Goal: Task Accomplishment & Management: Complete application form

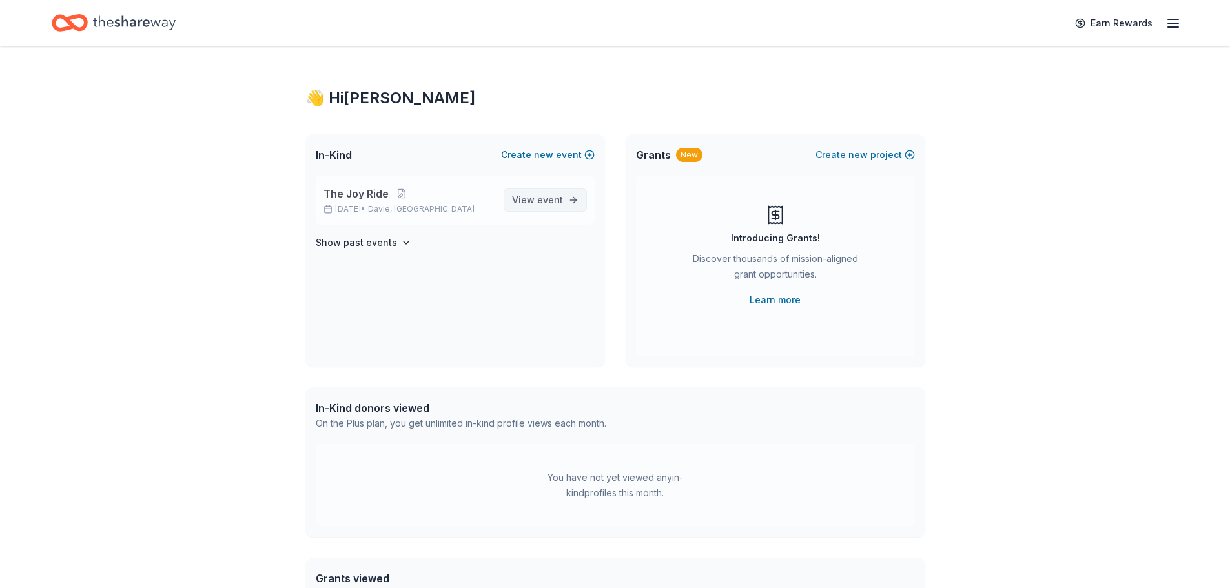
click at [562, 194] on span "View event" at bounding box center [537, 199] width 51 height 15
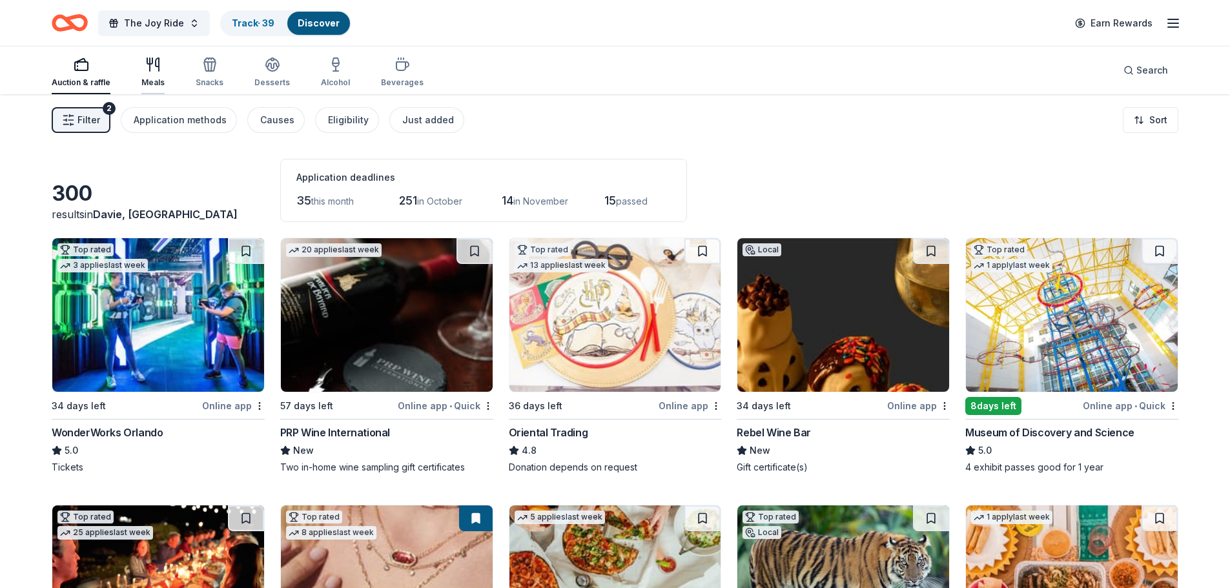
click at [146, 71] on icon "button" at bounding box center [152, 64] width 15 height 15
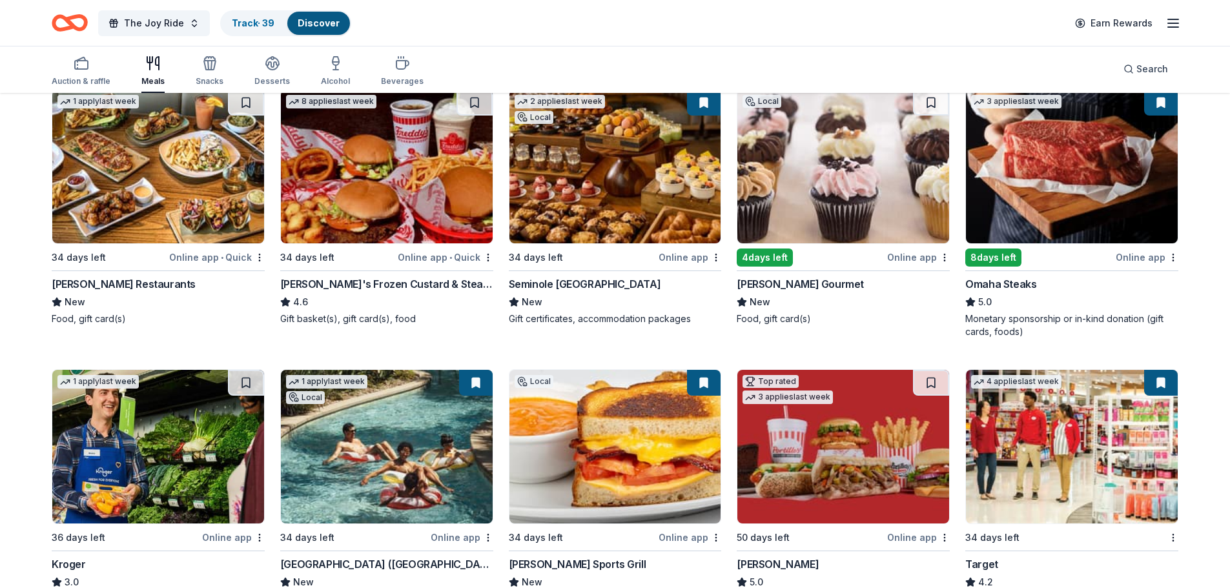
scroll to position [452, 0]
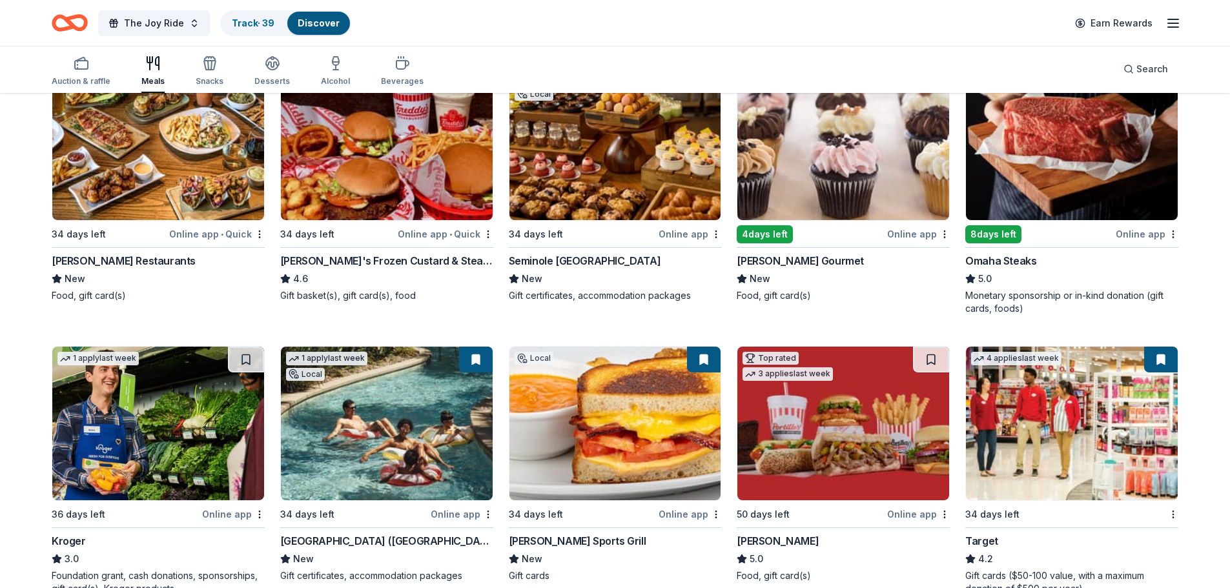
click at [592, 269] on div "Seminole [GEOGRAPHIC_DATA] New Gift certificates, accommodation packages" at bounding box center [615, 277] width 213 height 49
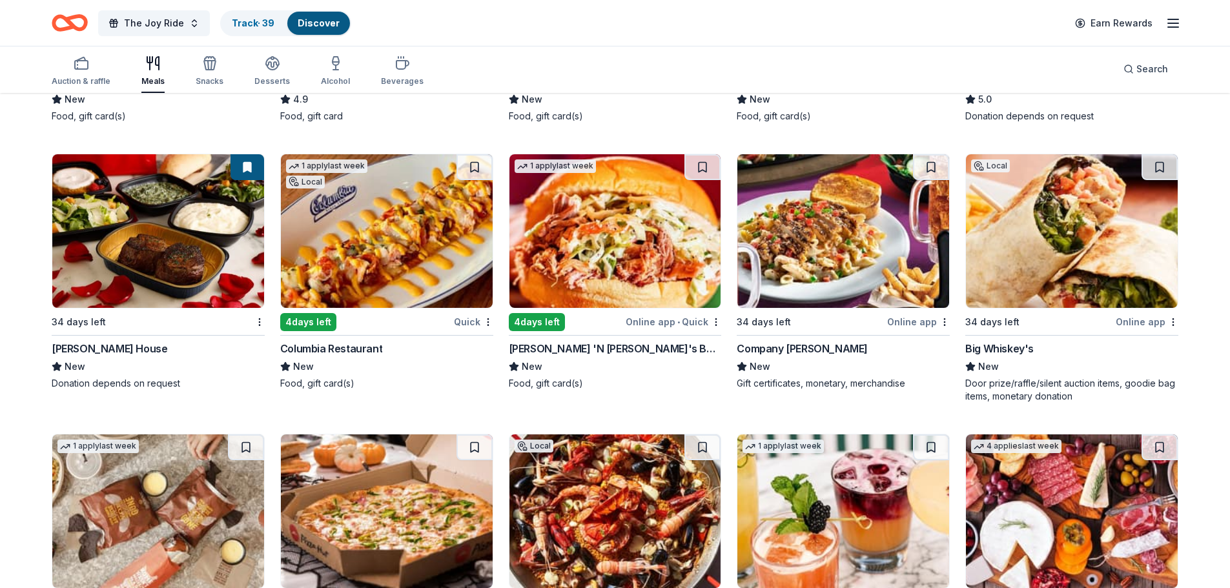
scroll to position [2544, 0]
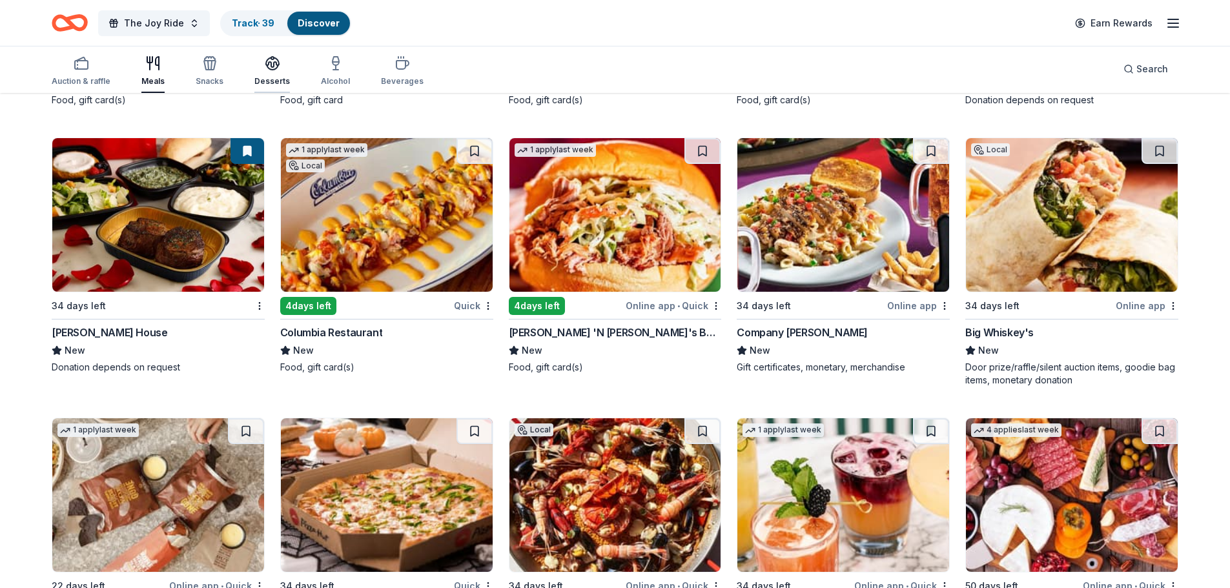
click at [284, 70] on div "button" at bounding box center [272, 63] width 36 height 15
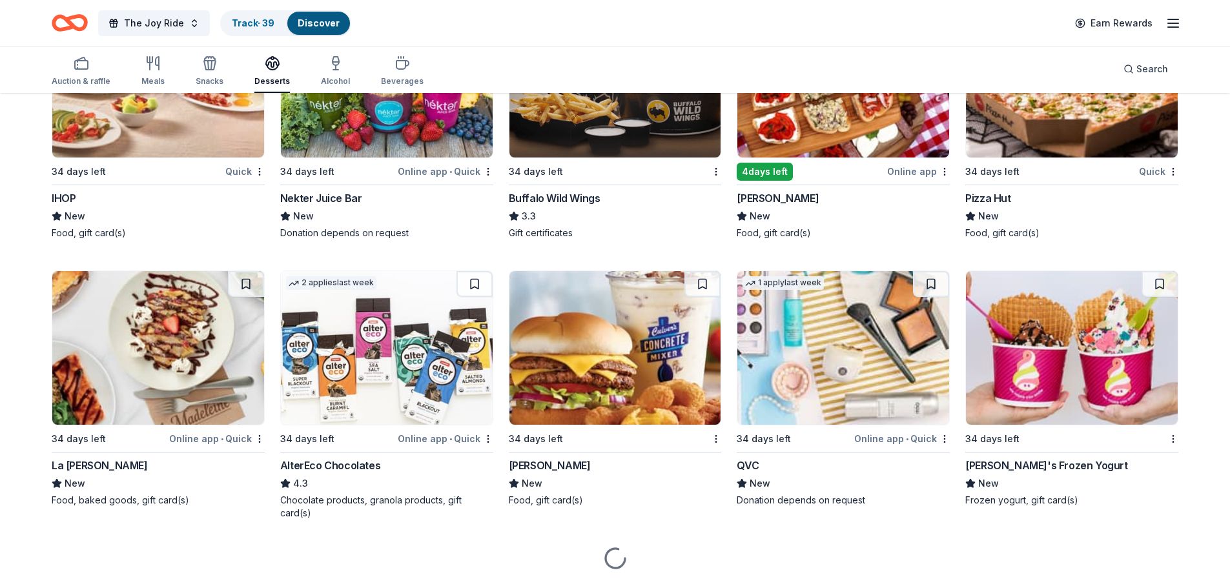
scroll to position [1377, 0]
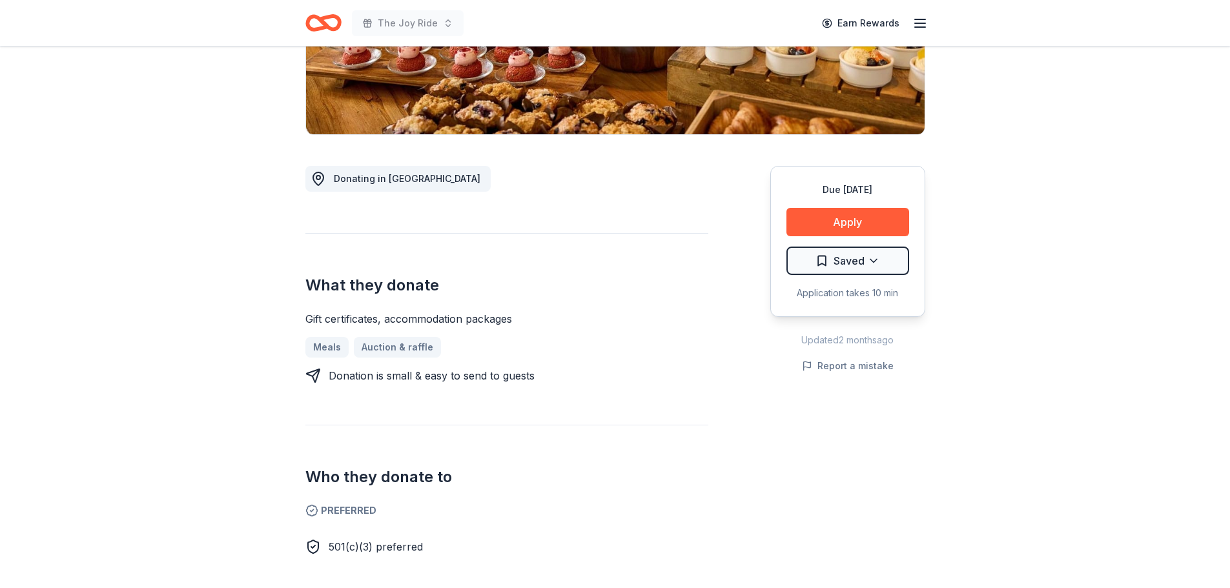
scroll to position [258, 0]
click at [857, 216] on button "Apply" at bounding box center [847, 221] width 123 height 28
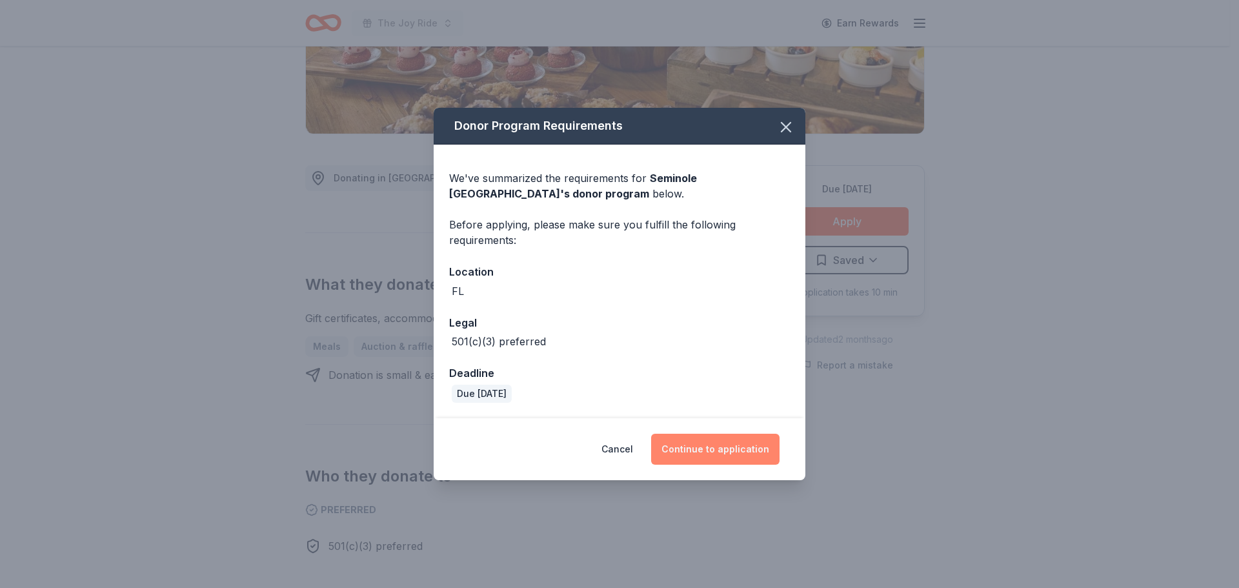
click at [725, 459] on button "Continue to application" at bounding box center [715, 449] width 128 height 31
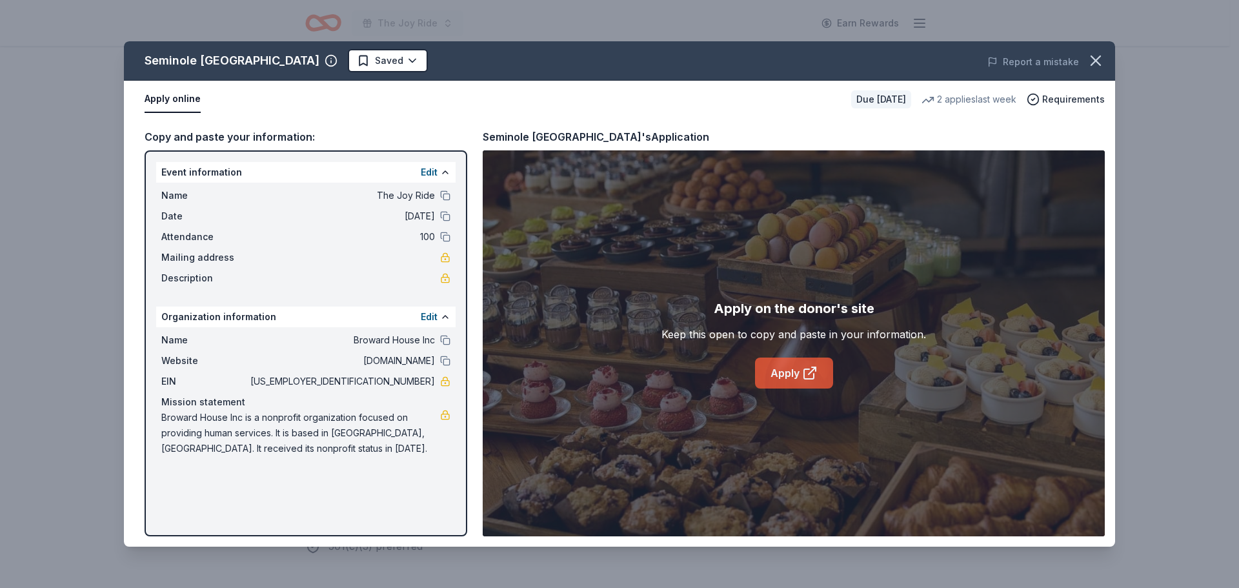
click at [801, 373] on link "Apply" at bounding box center [794, 373] width 78 height 31
click at [1094, 54] on icon "button" at bounding box center [1096, 61] width 18 height 18
